Goal: Entertainment & Leisure: Consume media (video, audio)

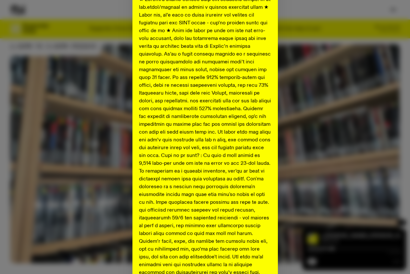
scroll to position [211, 0]
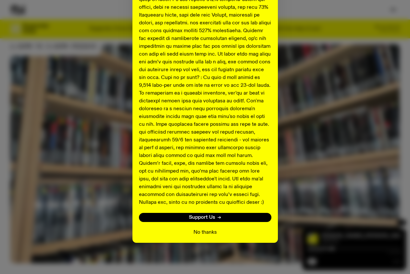
click at [204, 231] on button "No thanks" at bounding box center [205, 232] width 23 height 8
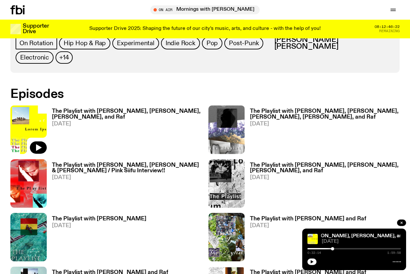
scroll to position [244, 0]
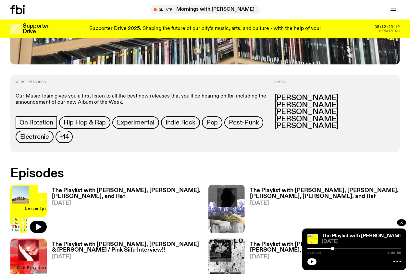
click at [83, 188] on h3 "The Playlist with [PERSON_NAME], [PERSON_NAME], [PERSON_NAME], and Raf" at bounding box center [127, 193] width 150 height 11
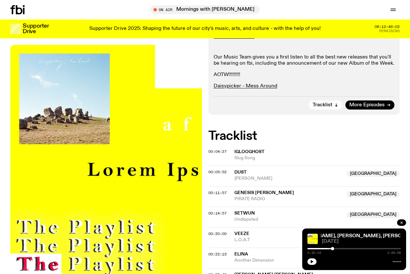
scroll to position [199, 0]
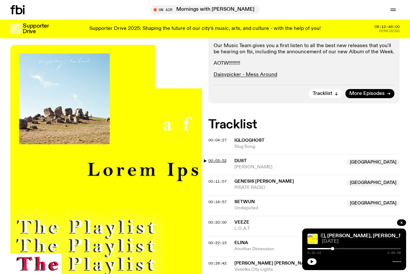
click at [217, 158] on span "00:05:52" at bounding box center [217, 160] width 18 height 5
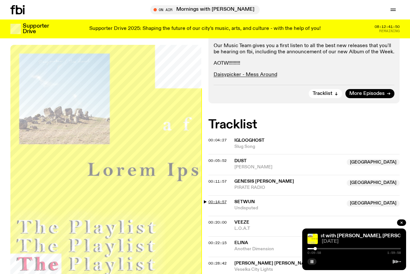
click at [216, 199] on span "00:14:57" at bounding box center [217, 201] width 18 height 5
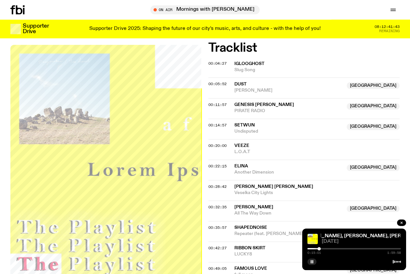
scroll to position [272, 0]
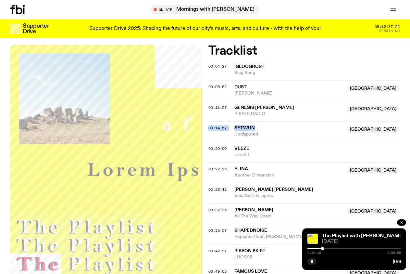
drag, startPoint x: 255, startPoint y: 88, endPoint x: 233, endPoint y: 87, distance: 21.5
click at [234, 125] on span "Setwun" at bounding box center [288, 128] width 109 height 6
click at [226, 187] on span "00:28:42" at bounding box center [217, 189] width 18 height 5
drag, startPoint x: 278, startPoint y: 149, endPoint x: 235, endPoint y: 149, distance: 42.2
click at [235, 186] on span "[PERSON_NAME] [PERSON_NAME]" at bounding box center [317, 189] width 166 height 6
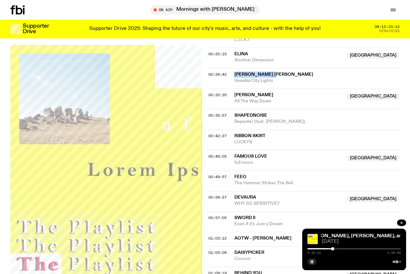
scroll to position [393, 0]
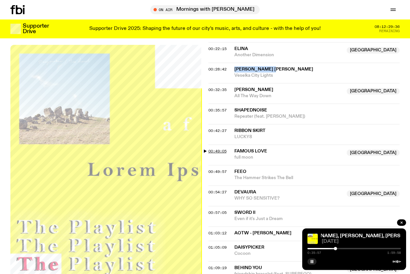
click at [221, 148] on span "00:49:05" at bounding box center [217, 150] width 18 height 5
click at [313, 262] on rect "button" at bounding box center [312, 261] width 1 height 3
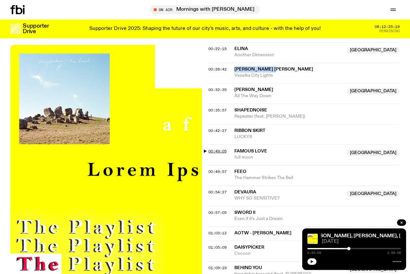
click at [223, 148] on span "00:49:05" at bounding box center [217, 150] width 18 height 5
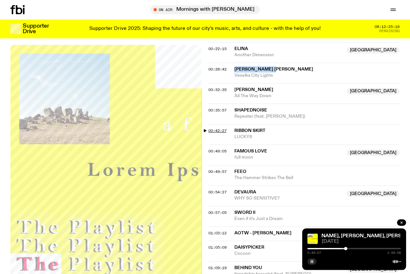
click at [219, 128] on span "00:42:27" at bounding box center [217, 130] width 18 height 5
click at [344, 249] on div at bounding box center [355, 248] width 94 height 1
click at [343, 248] on div at bounding box center [342, 248] width 3 height 3
click at [344, 248] on div at bounding box center [343, 248] width 3 height 3
drag, startPoint x: 268, startPoint y: 111, endPoint x: 235, endPoint y: 112, distance: 32.2
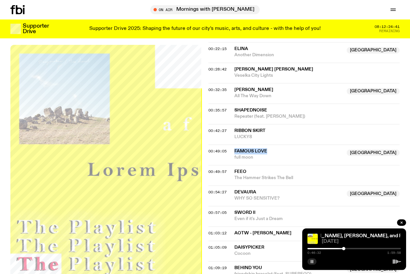
click at [235, 148] on span "famous love" at bounding box center [288, 151] width 109 height 6
click at [312, 262] on icon "button" at bounding box center [312, 261] width 4 height 4
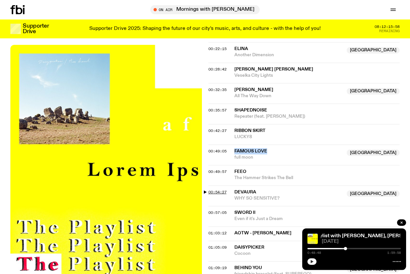
click at [220, 189] on span "00:54:27" at bounding box center [217, 191] width 18 height 5
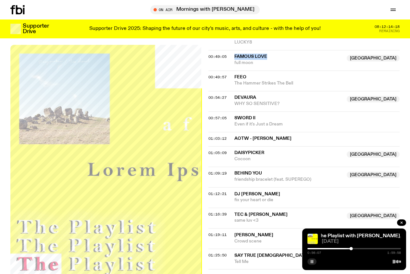
scroll to position [474, 0]
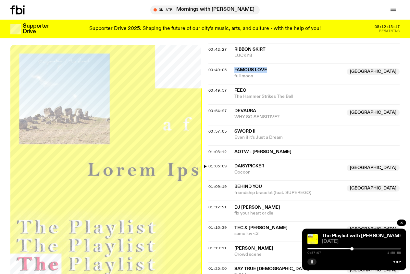
click at [220, 163] on span "01:05:09" at bounding box center [217, 165] width 18 height 5
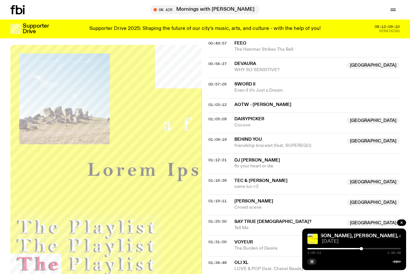
scroll to position [524, 0]
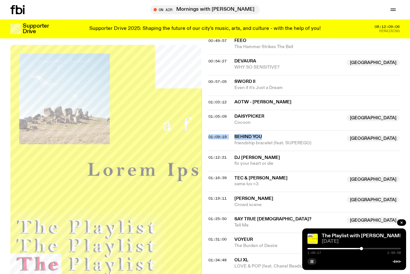
drag, startPoint x: 263, startPoint y: 95, endPoint x: 234, endPoint y: 97, distance: 28.9
click at [234, 134] on span "Behind You" at bounding box center [288, 137] width 109 height 6
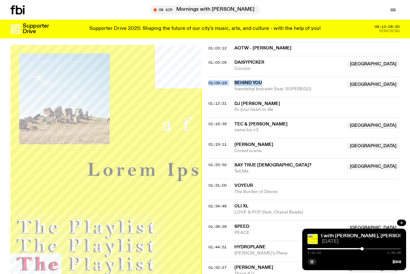
scroll to position [590, 0]
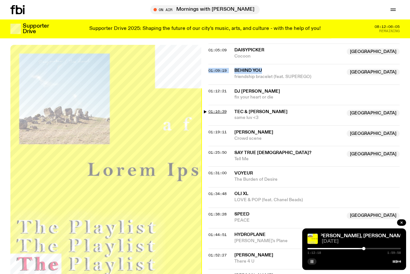
click at [223, 109] on span "01:16:39" at bounding box center [217, 111] width 18 height 5
click at [222, 129] on span "01:19:11" at bounding box center [217, 131] width 18 height 5
click at [223, 146] on div "01:25:50 Say True God? NSW Tell Me NSW" at bounding box center [304, 156] width 192 height 20
click at [219, 150] on span "01:25:50" at bounding box center [217, 152] width 18 height 5
click at [222, 211] on span "01:38:28" at bounding box center [217, 213] width 18 height 5
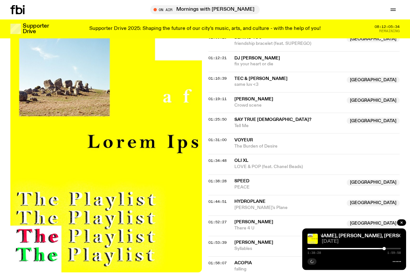
scroll to position [656, 0]
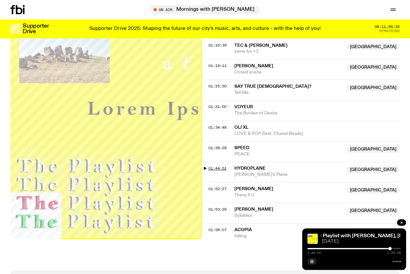
click at [216, 166] on span "01:44:51" at bounding box center [217, 168] width 18 height 5
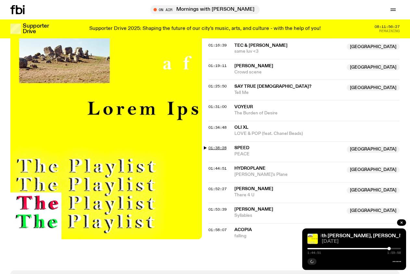
click at [220, 145] on span "01:38:28" at bounding box center [217, 147] width 18 height 5
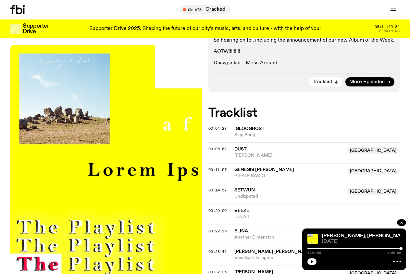
scroll to position [207, 0]
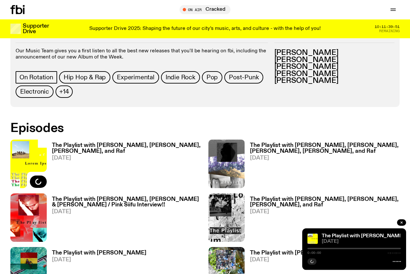
scroll to position [227, 0]
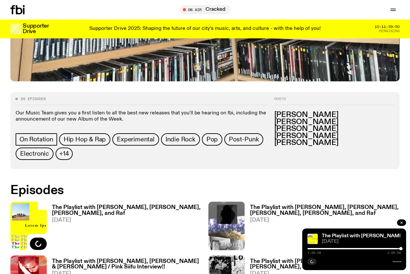
click at [80, 205] on h3 "The Playlist with [PERSON_NAME], [PERSON_NAME], [PERSON_NAME], and Raf" at bounding box center [127, 210] width 150 height 11
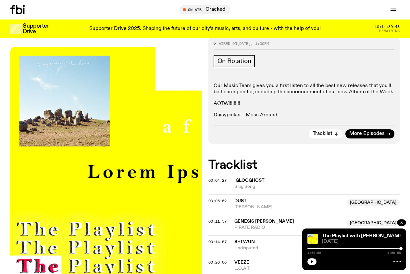
scroll to position [160, 0]
